Goal: Task Accomplishment & Management: Use online tool/utility

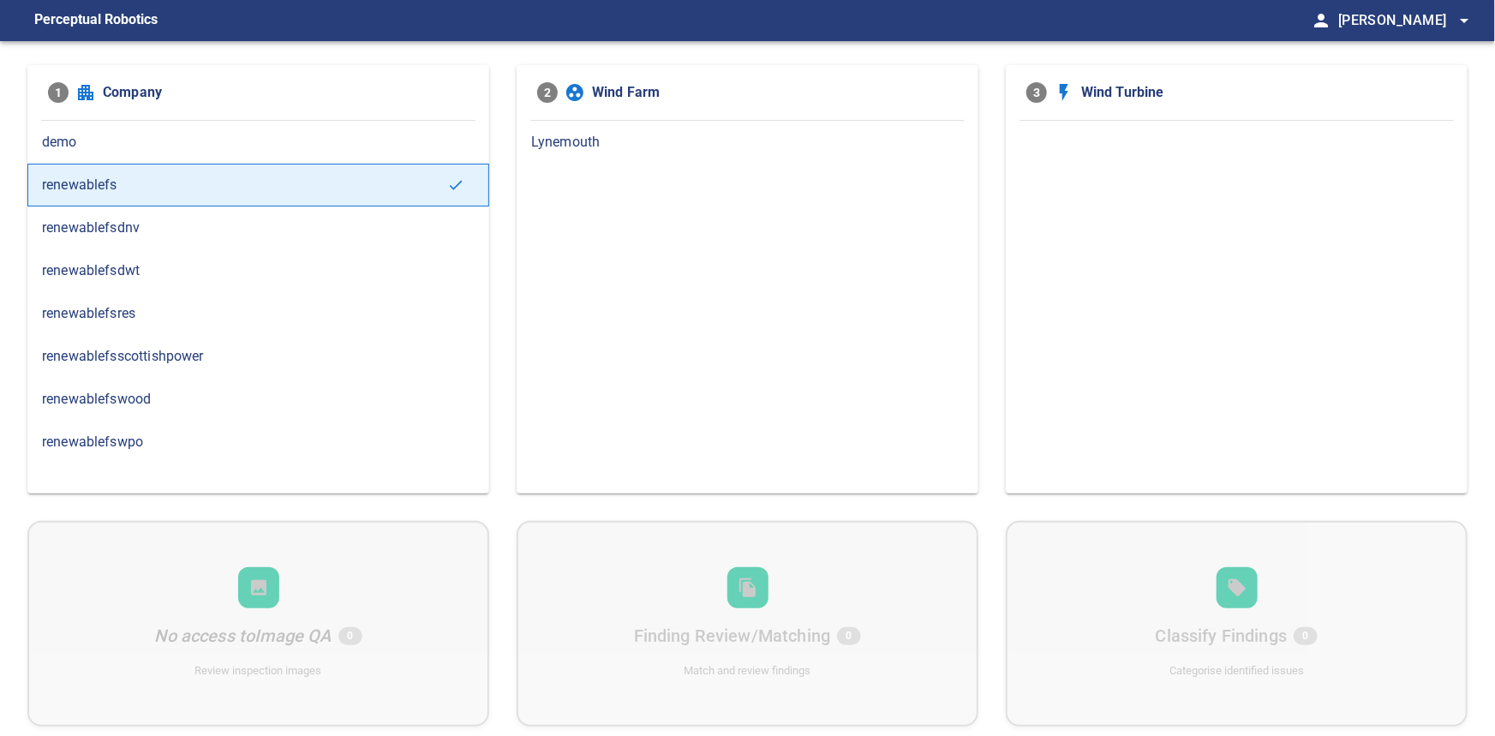
click at [160, 230] on span "renewablefsdnv" at bounding box center [258, 228] width 433 height 21
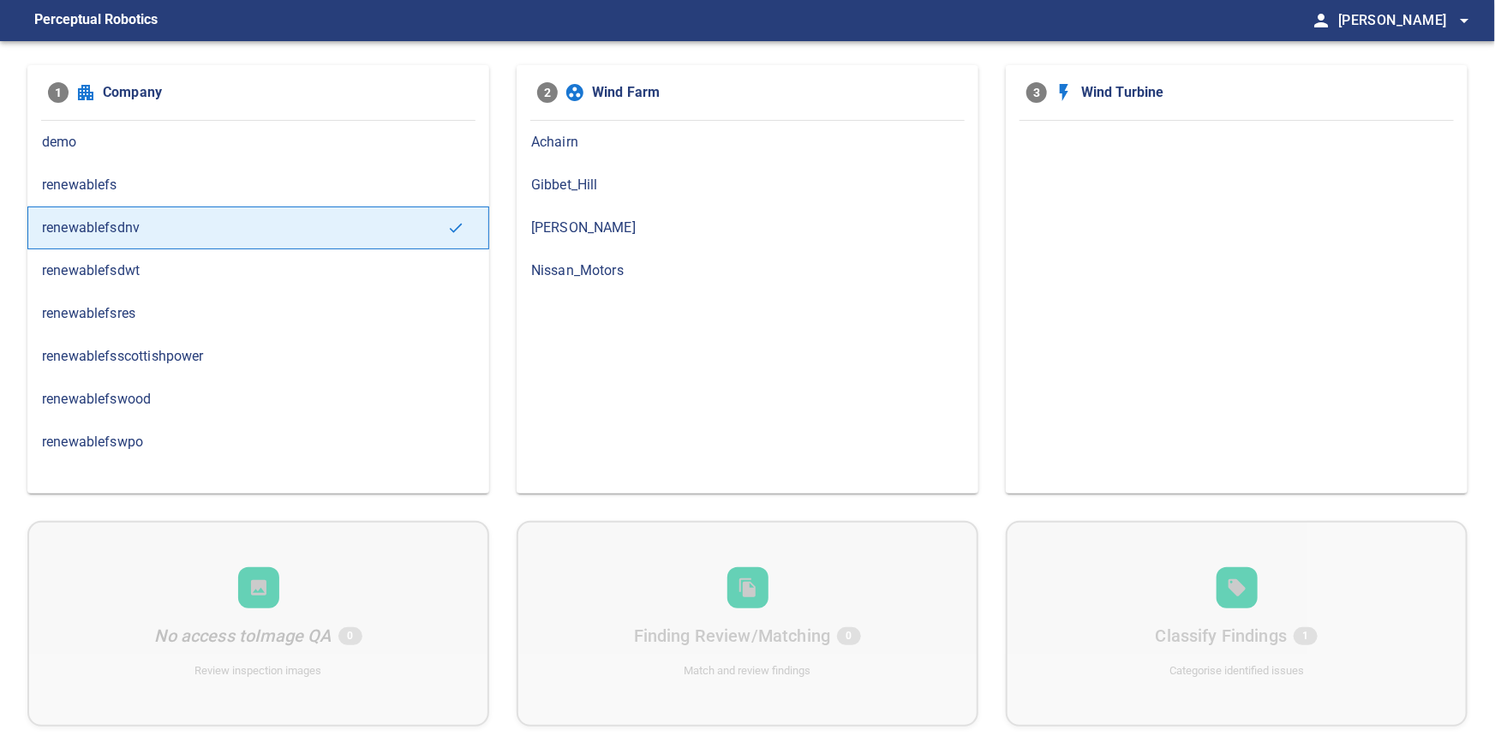
click at [612, 265] on span "Nissan_Motors" at bounding box center [747, 270] width 433 height 21
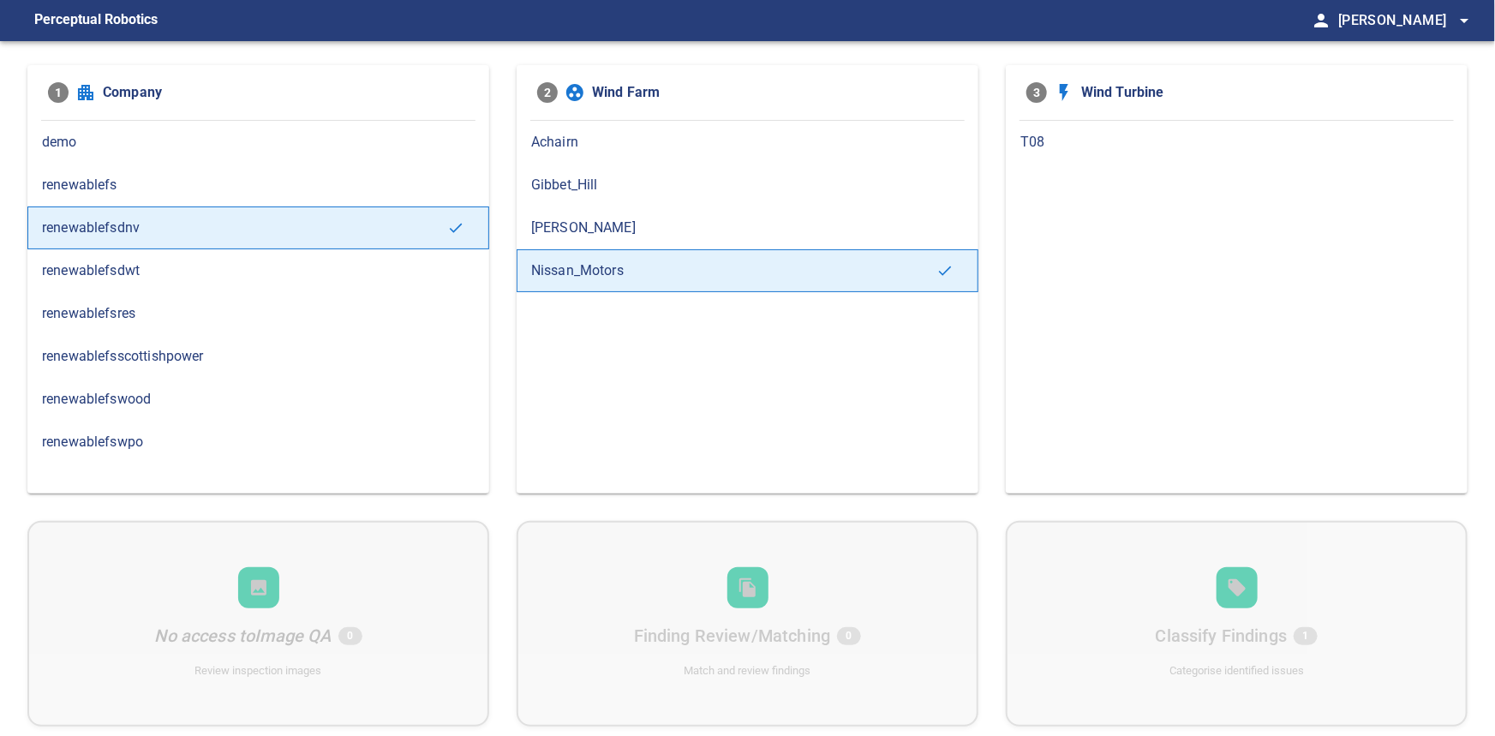
click at [1054, 137] on span "T08" at bounding box center [1236, 142] width 433 height 21
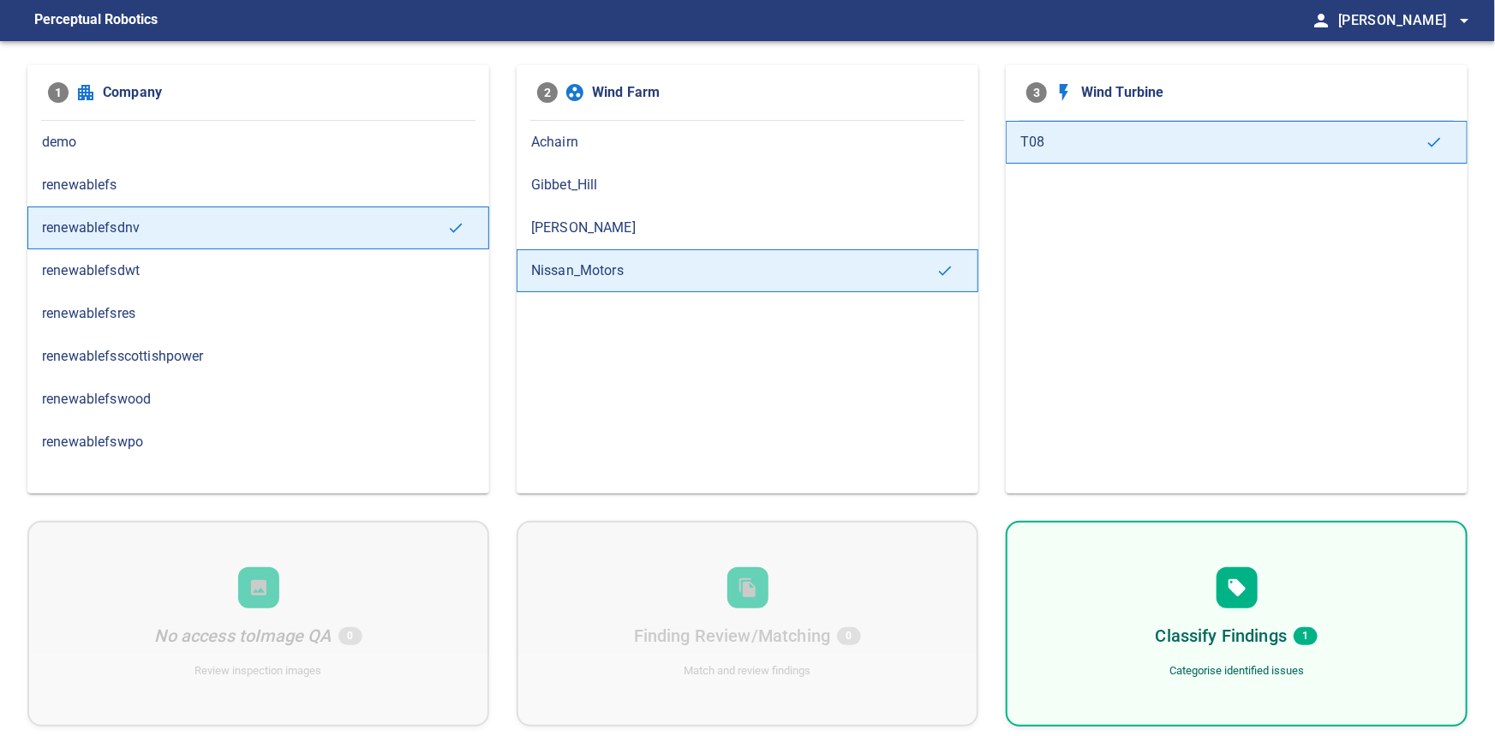
click at [1250, 632] on h6 "Classify Findings" at bounding box center [1221, 635] width 132 height 27
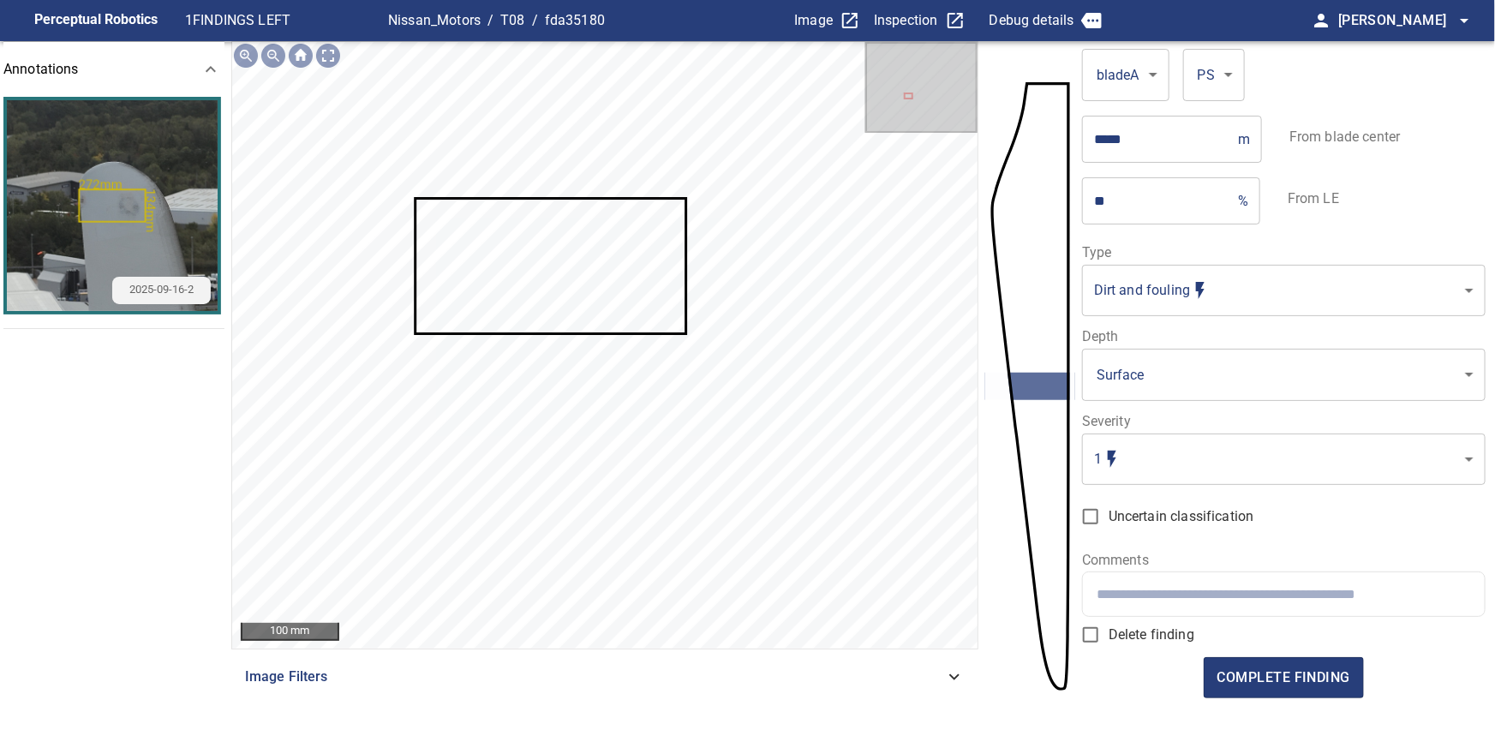
click at [1255, 477] on body "**********" at bounding box center [747, 368] width 1495 height 736
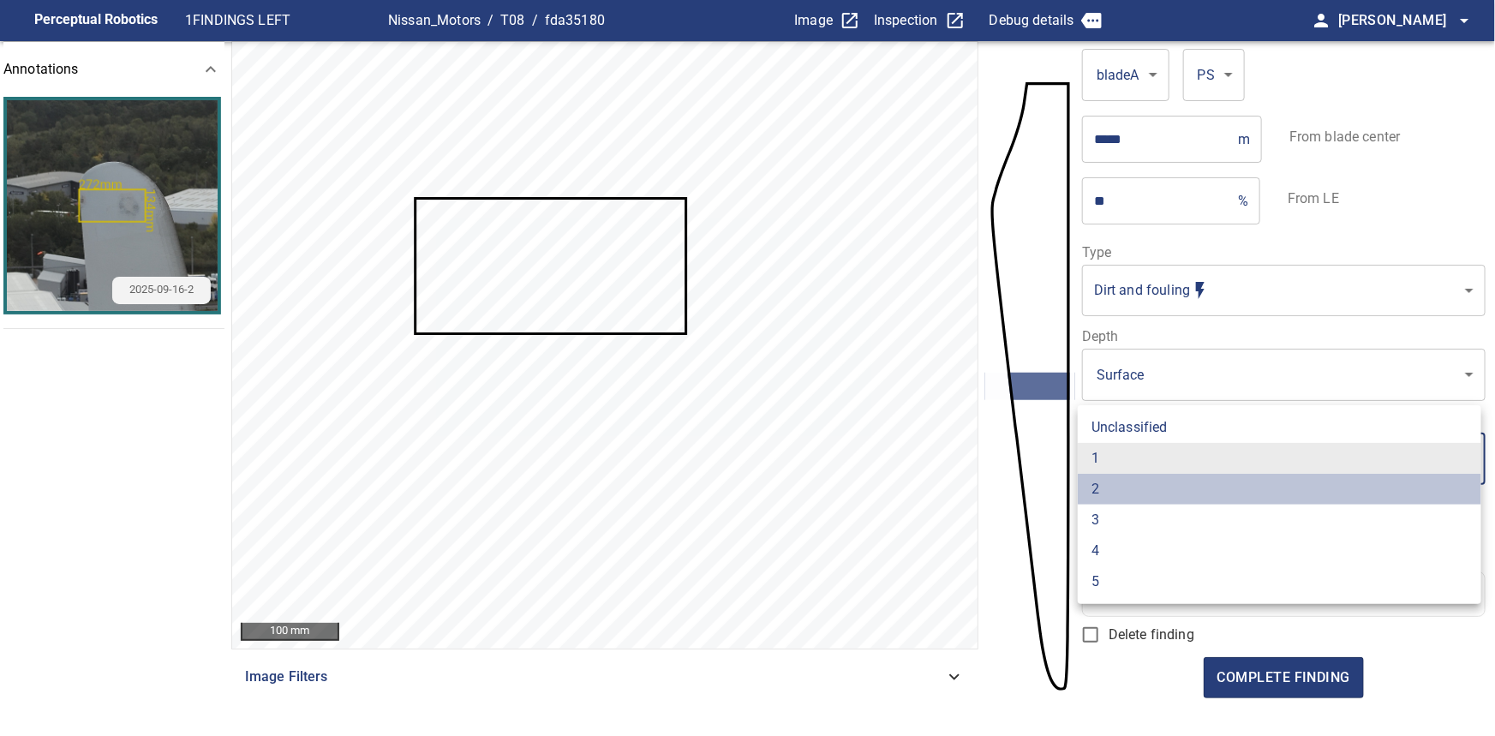
click at [1226, 495] on li "2" at bounding box center [1278, 489] width 403 height 31
type input "*"
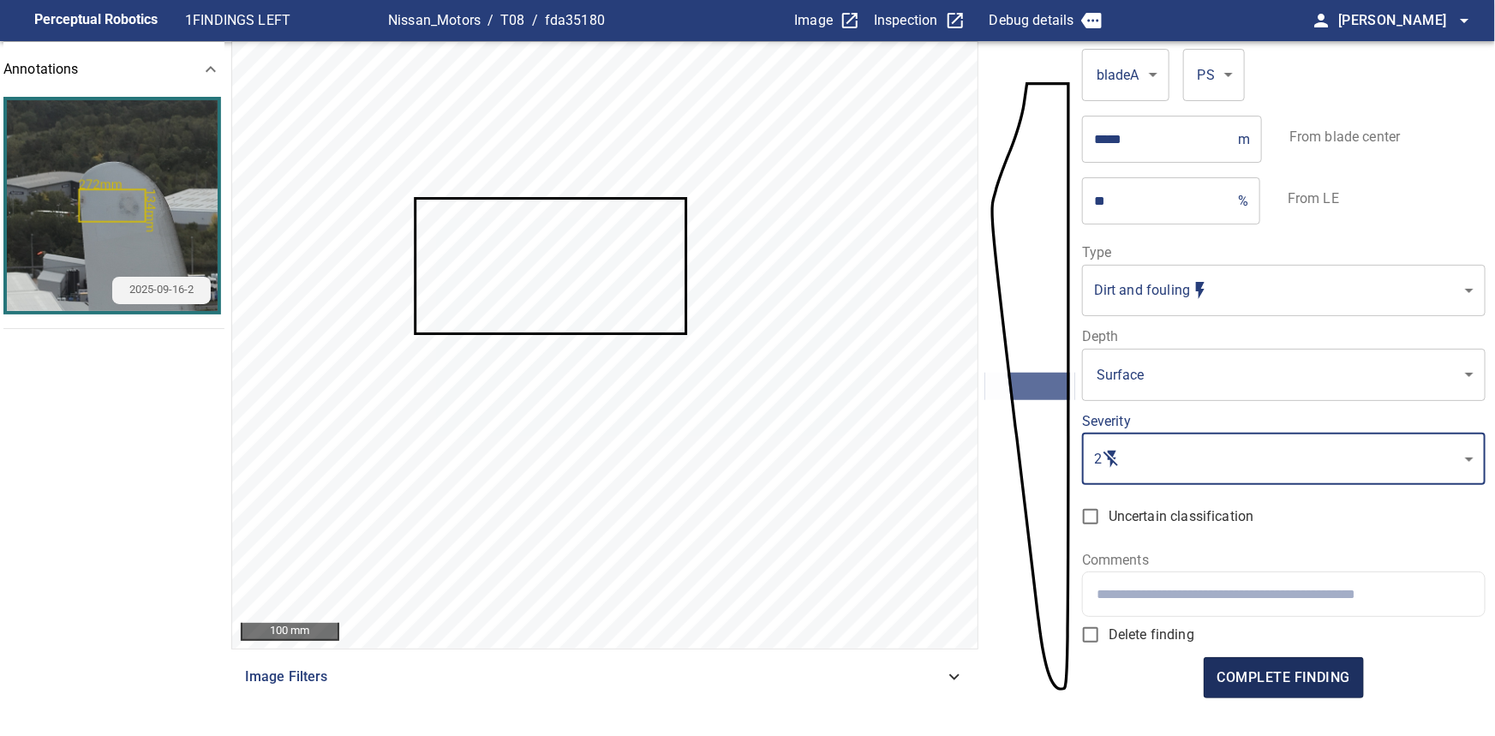
click at [1280, 677] on span "complete finding" at bounding box center [1283, 678] width 133 height 24
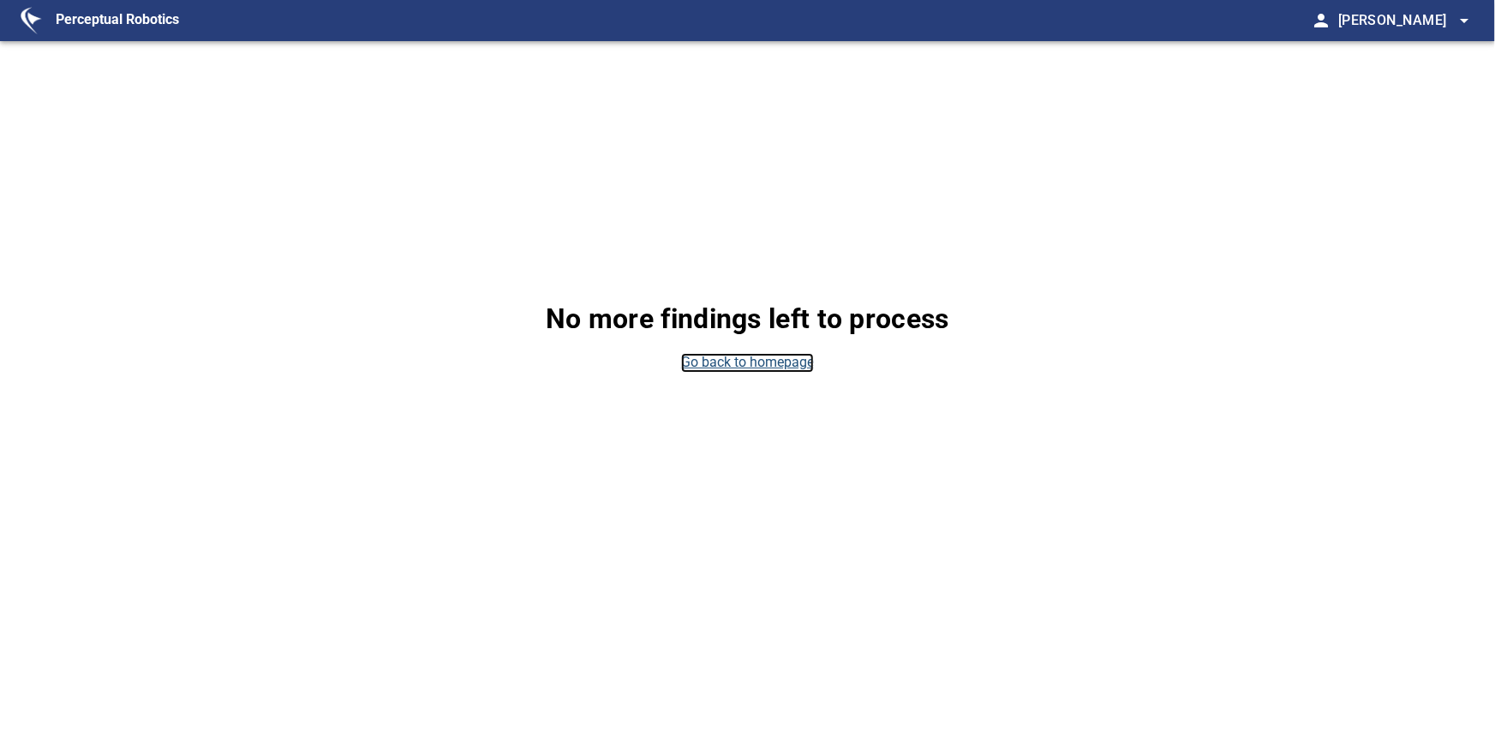
click at [744, 356] on link "Go back to homepage" at bounding box center [747, 363] width 133 height 20
